Goal: Entertainment & Leisure: Consume media (video, audio)

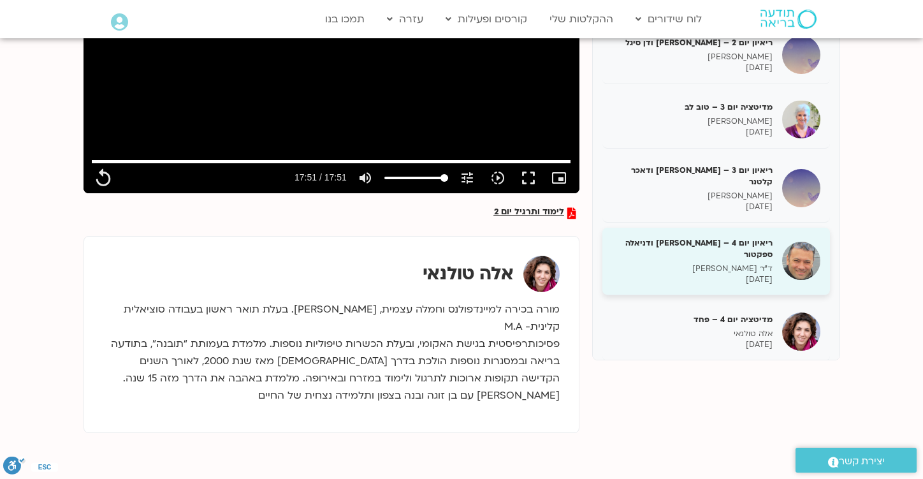
scroll to position [99, 0]
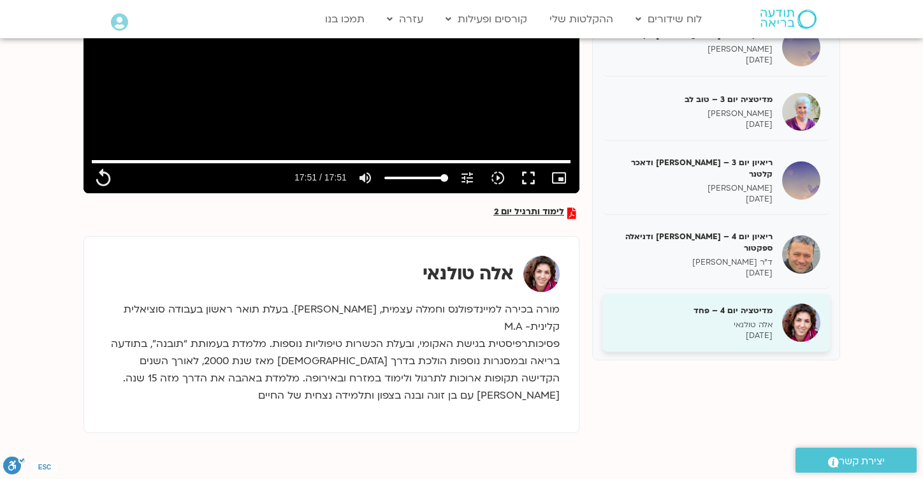
type input "1071.88"
click at [701, 305] on h5 "מדיטציה יום 4 – פחד" at bounding box center [692, 310] width 161 height 11
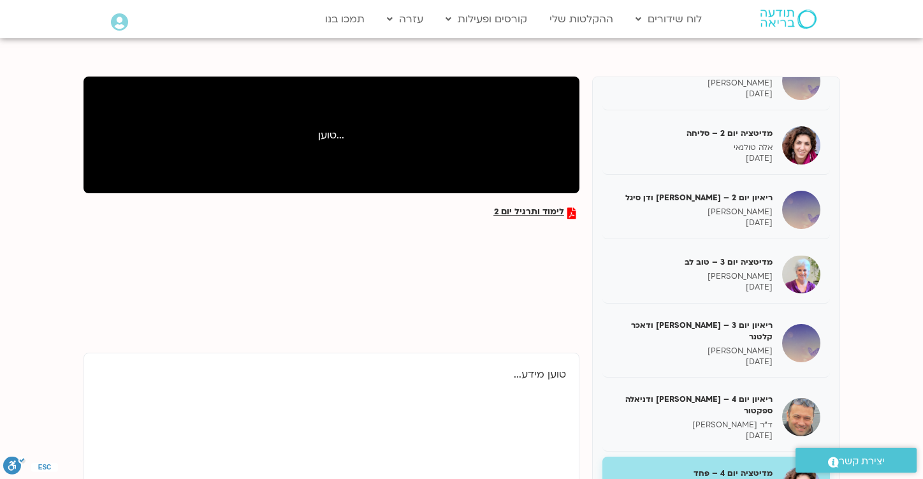
scroll to position [290, 0]
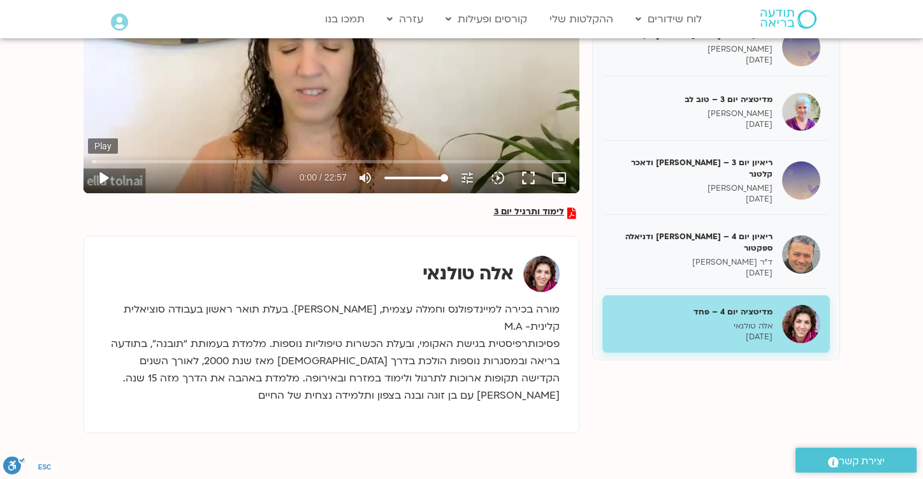
click at [105, 180] on button "play_arrow" at bounding box center [103, 177] width 31 height 31
click at [103, 181] on button "pause" at bounding box center [103, 177] width 31 height 31
click at [101, 181] on button "play_arrow" at bounding box center [103, 177] width 31 height 31
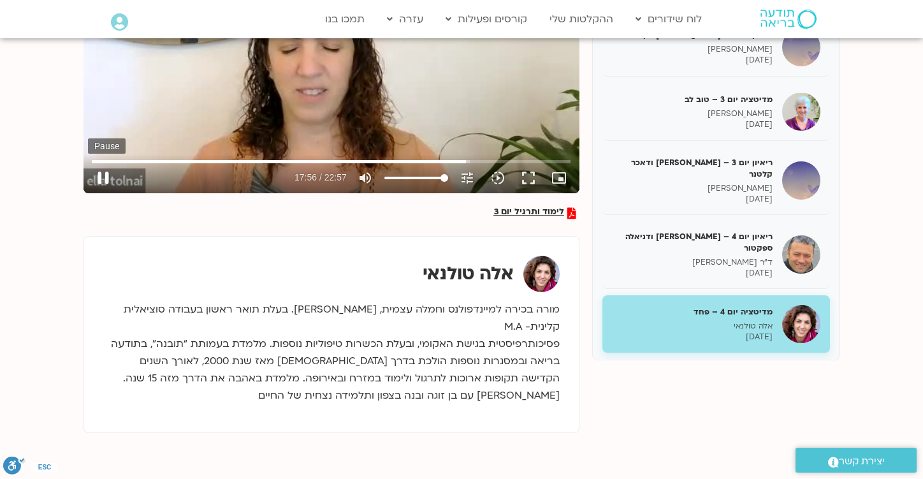
click at [102, 180] on button "pause" at bounding box center [103, 177] width 31 height 31
click at [102, 180] on button "play_arrow" at bounding box center [103, 177] width 31 height 31
type input "1377.76"
